Goal: Find specific page/section: Find specific page/section

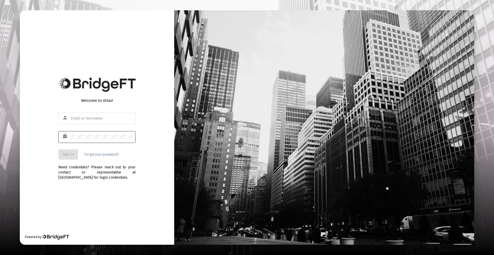
type input "[PERSON_NAME][EMAIL_ADDRESS][DOMAIN_NAME]"
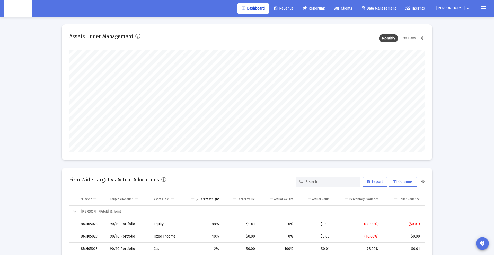
scroll to position [103, 191]
type input "[DATE]"
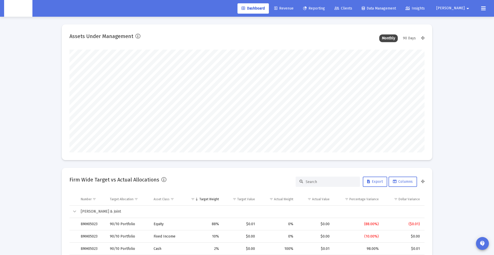
click at [357, 11] on link "Clients" at bounding box center [344, 8] width 26 height 10
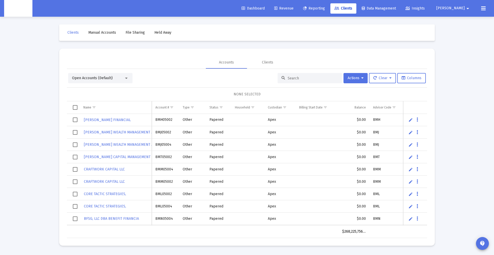
click at [300, 78] on input at bounding box center [313, 78] width 50 height 4
